Goal: Transaction & Acquisition: Obtain resource

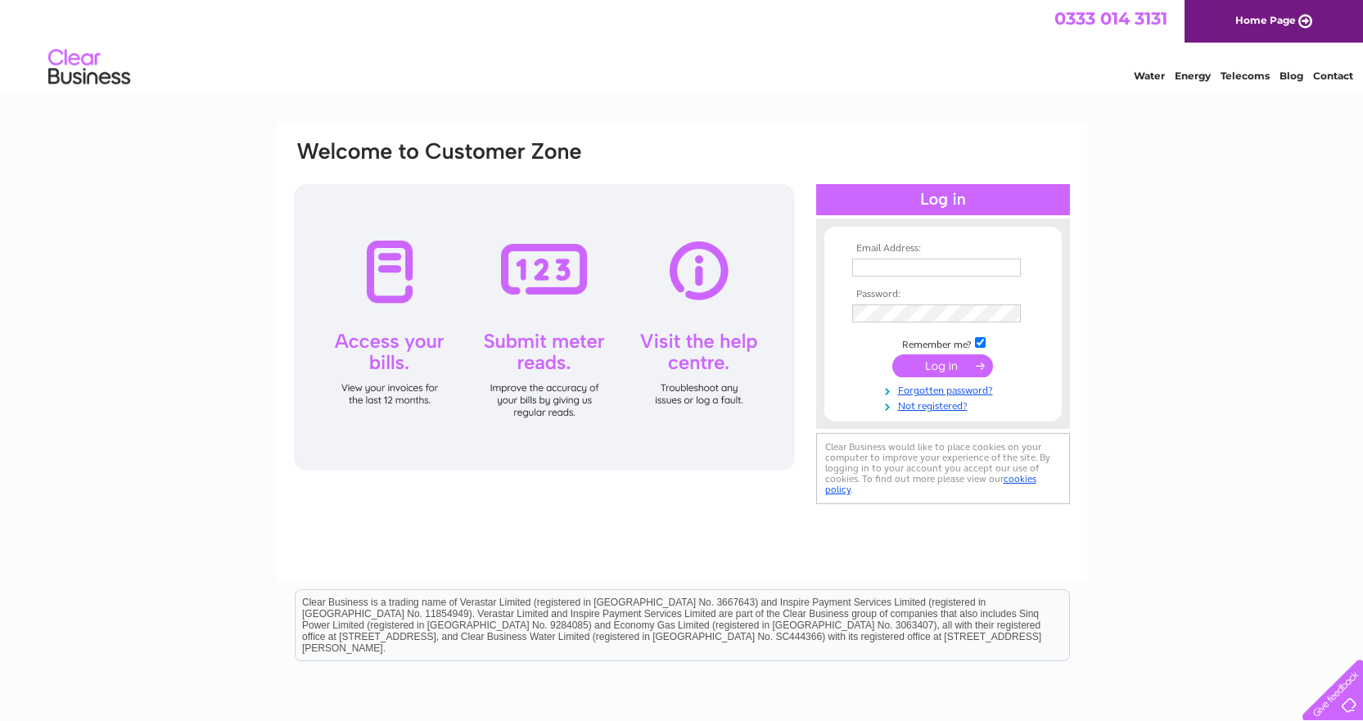
type input "michael@whitestavernbelfast.com"
click at [952, 366] on input "submit" at bounding box center [942, 365] width 101 height 23
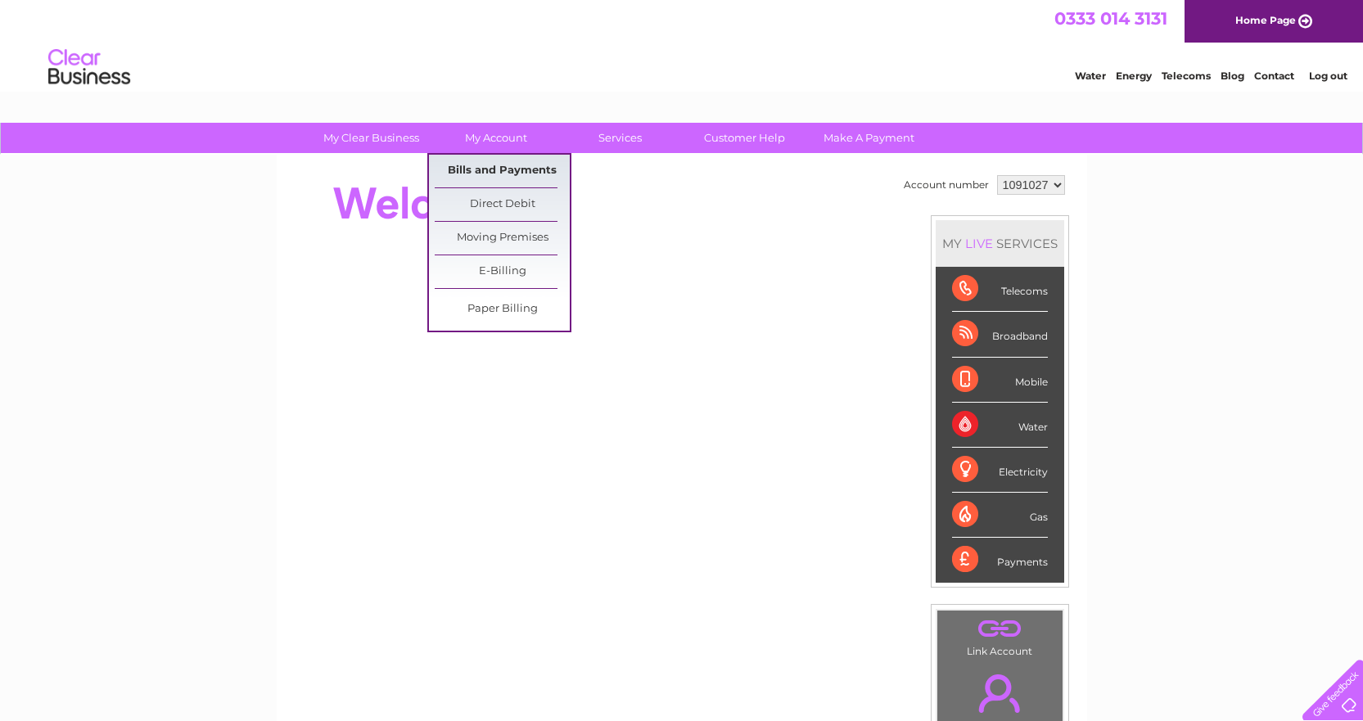
click at [490, 164] on link "Bills and Payments" at bounding box center [502, 171] width 135 height 33
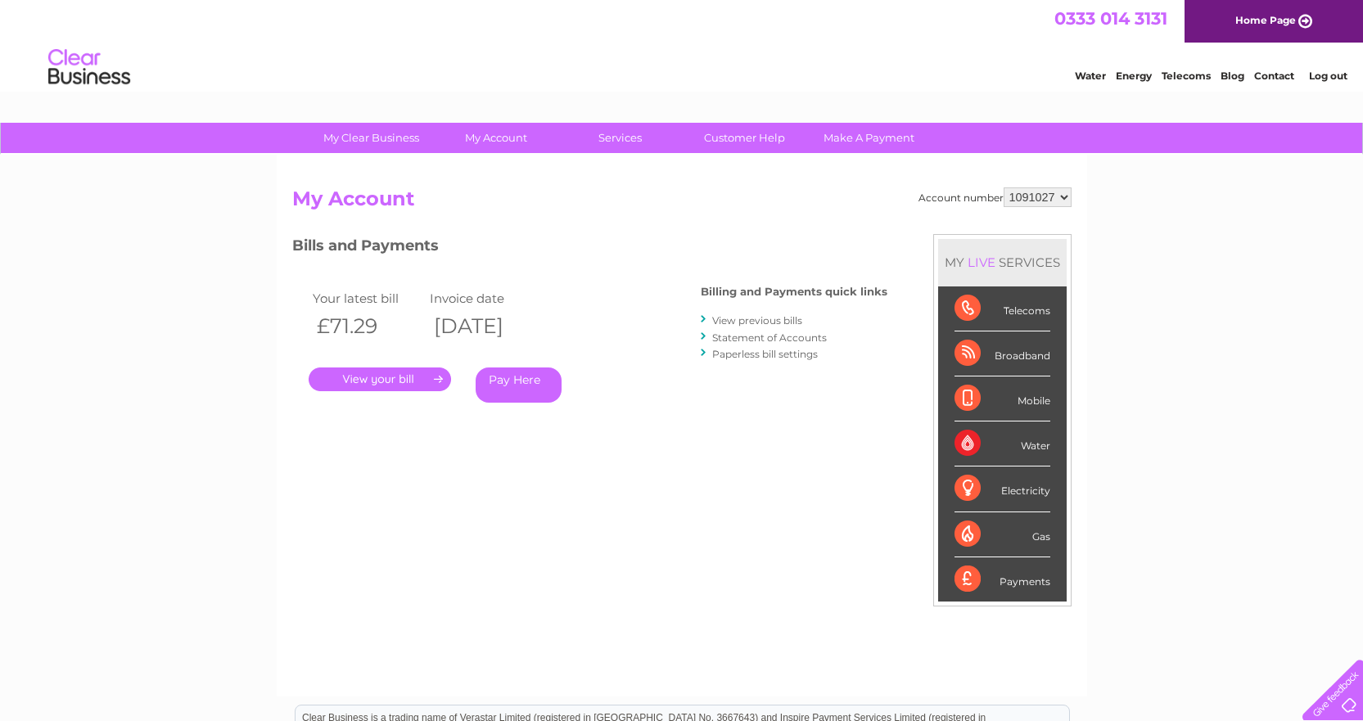
click at [437, 375] on link "." at bounding box center [380, 380] width 142 height 24
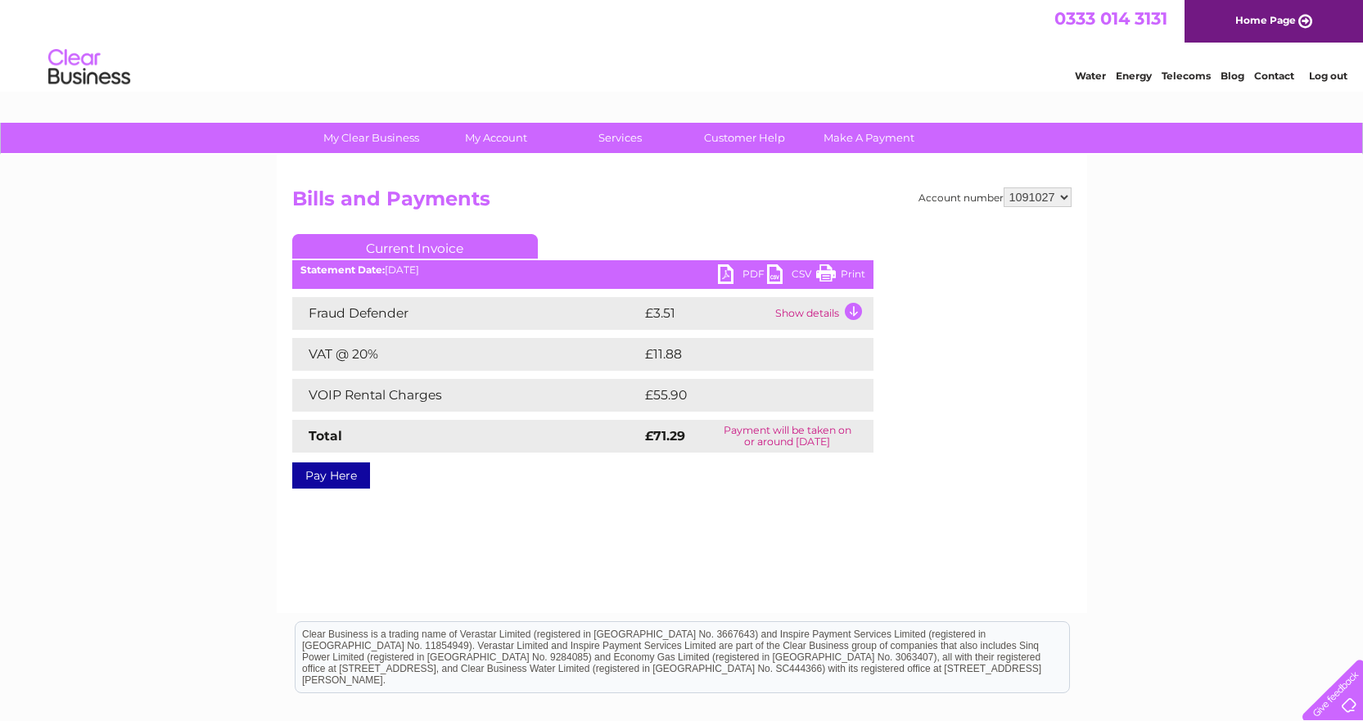
click at [725, 275] on link "PDF" at bounding box center [742, 276] width 49 height 24
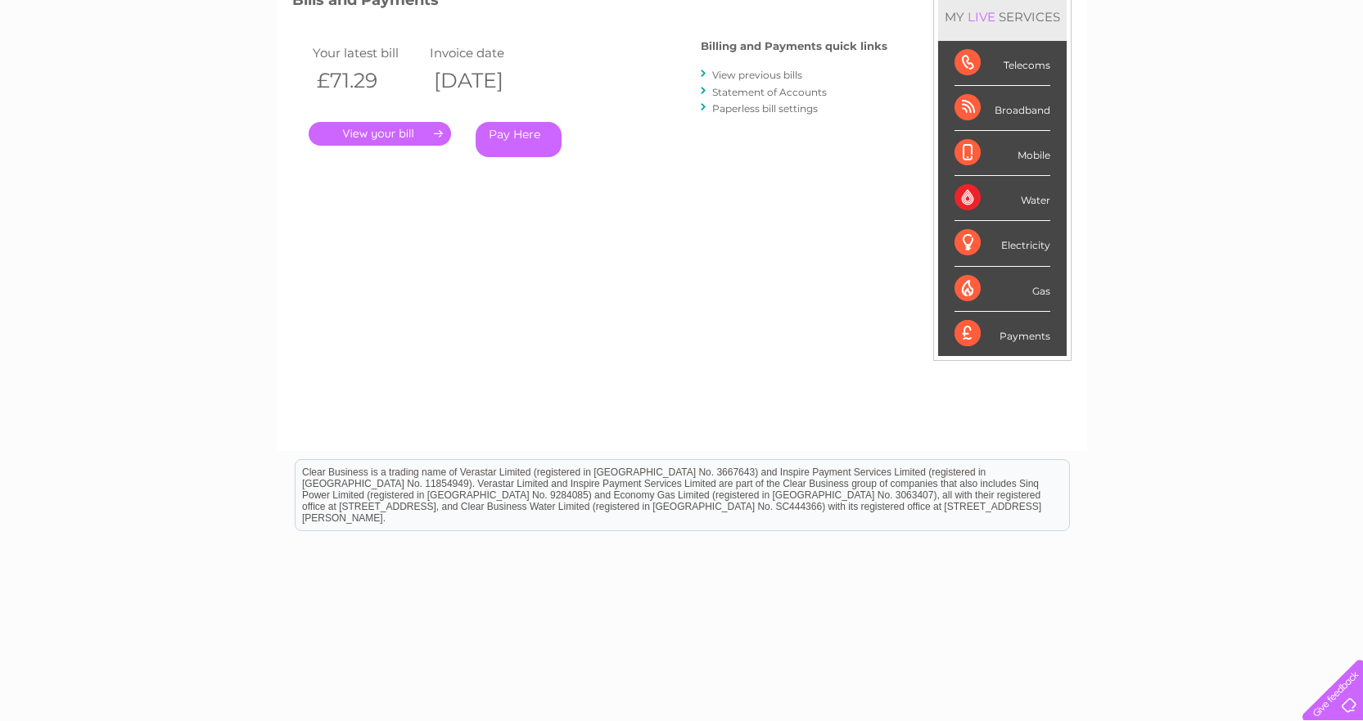
scroll to position [82, 0]
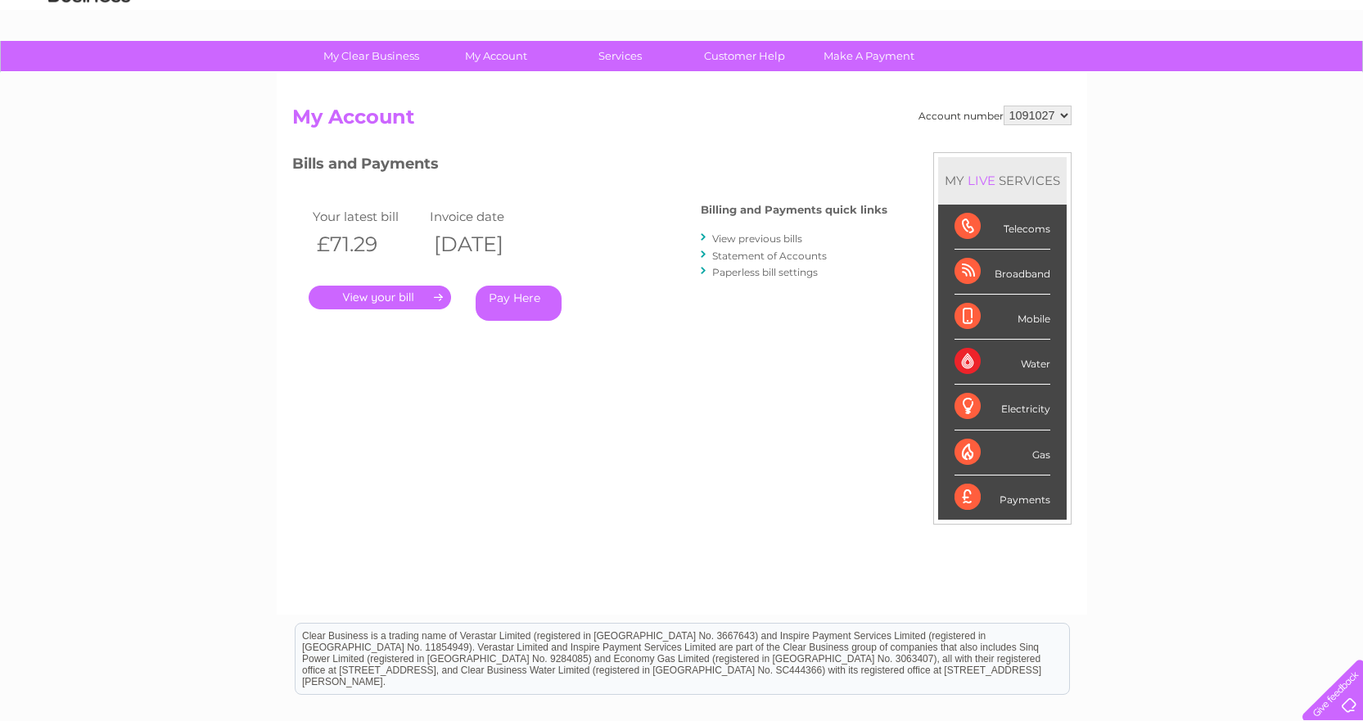
click at [774, 238] on link "View previous bills" at bounding box center [757, 238] width 90 height 12
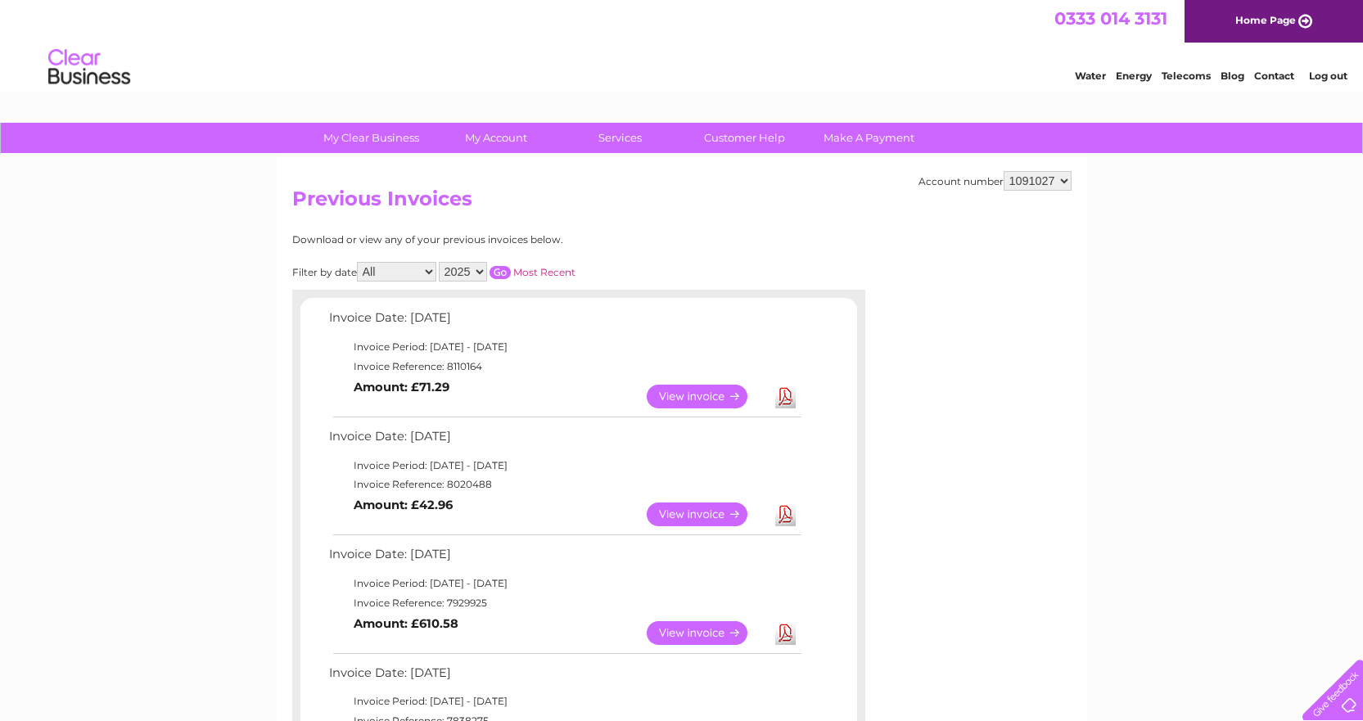
click at [675, 508] on link "View" at bounding box center [707, 515] width 120 height 24
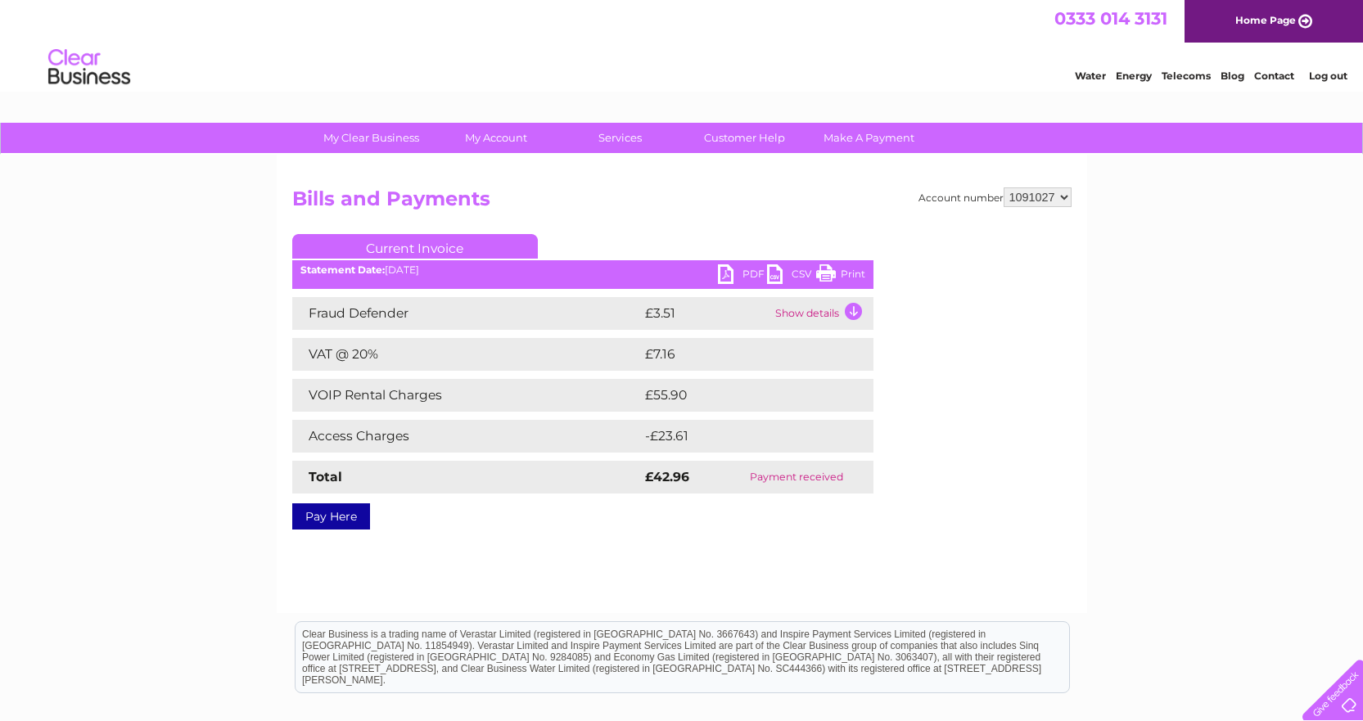
click at [720, 278] on link "PDF" at bounding box center [742, 276] width 49 height 24
